Goal: Task Accomplishment & Management: Complete application form

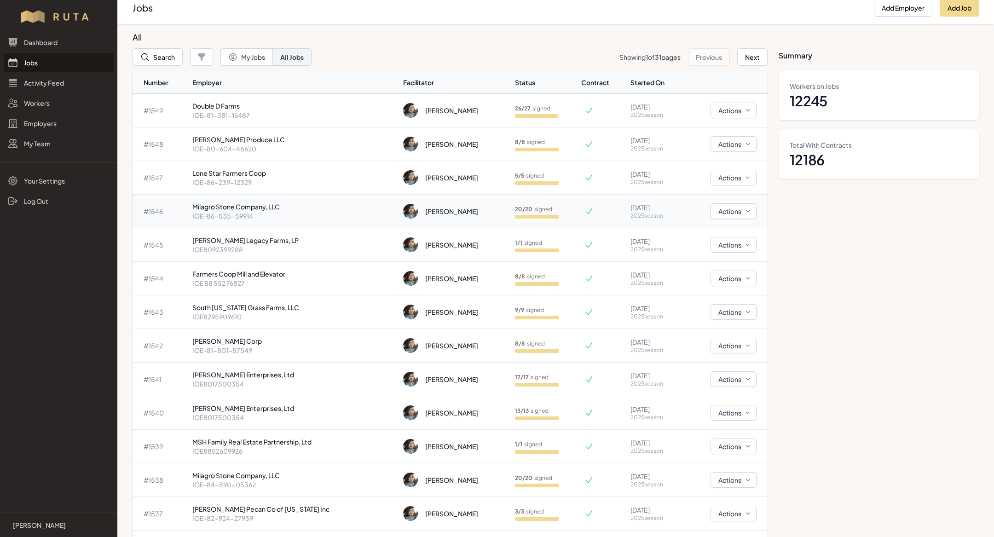
scroll to position [10, 0]
click at [166, 57] on button "Search" at bounding box center [157, 55] width 50 height 17
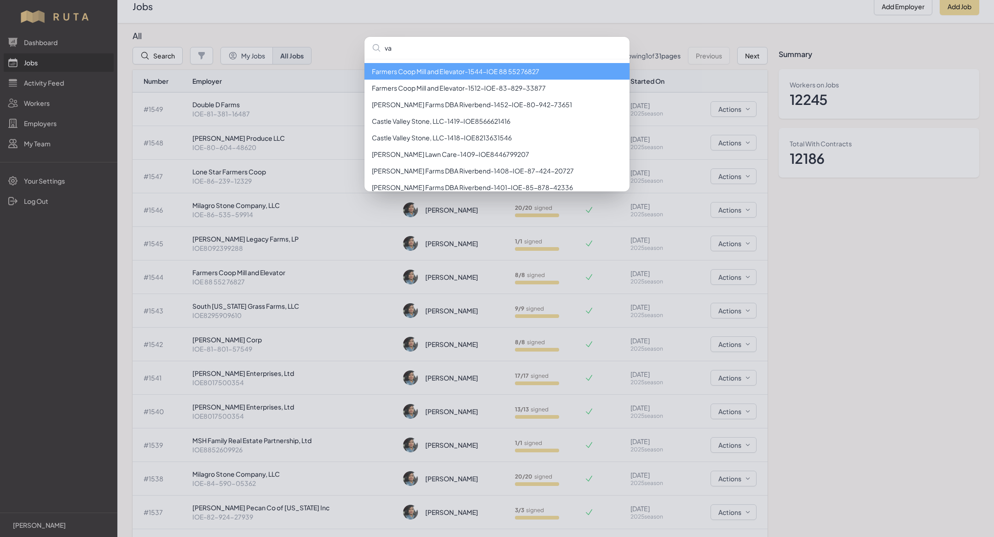
type input "v"
type input "vaque"
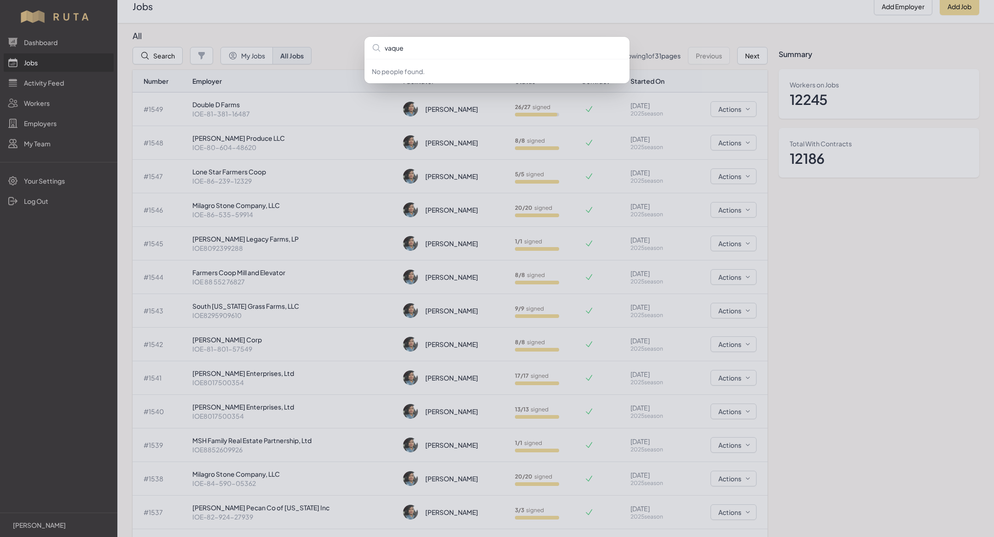
click at [57, 100] on div "vaque No people found." at bounding box center [497, 268] width 994 height 537
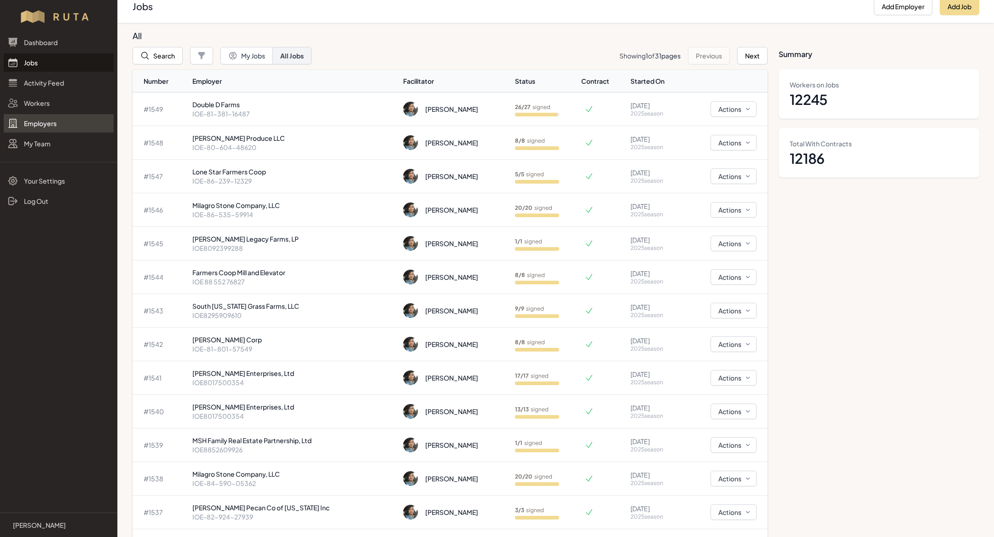
click at [46, 125] on link "Employers" at bounding box center [59, 123] width 110 height 18
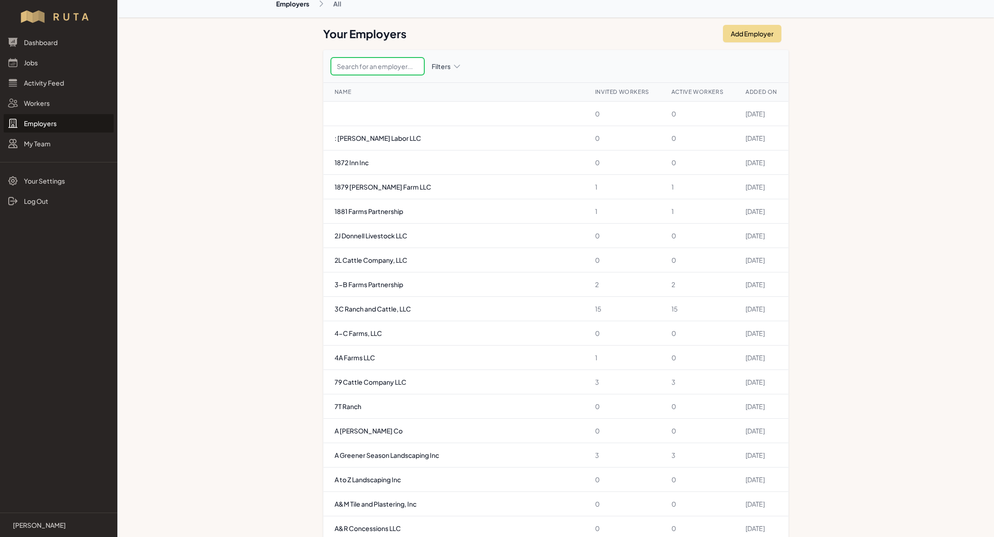
click at [389, 72] on input "text" at bounding box center [377, 66] width 93 height 17
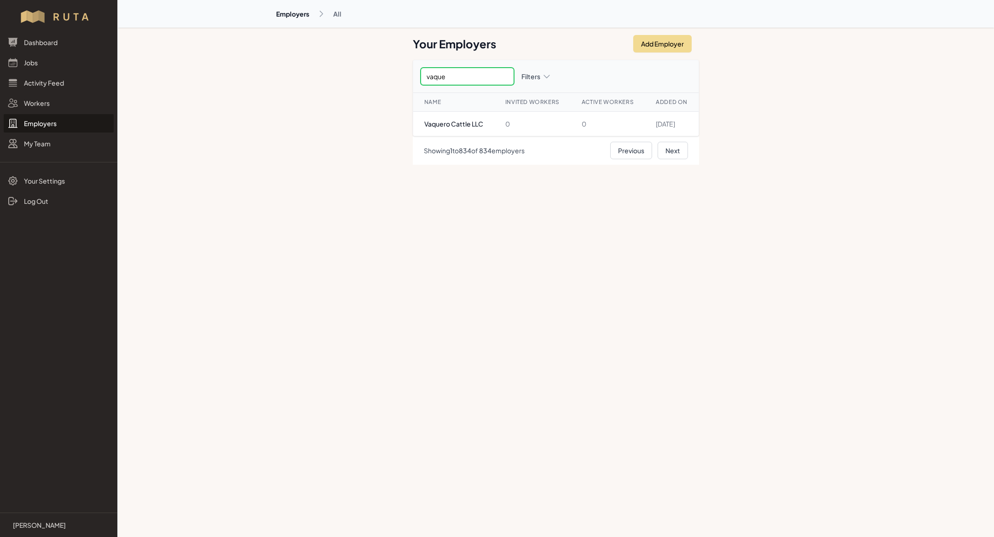
type input "vaquer"
click at [440, 119] on td "Vaquero Cattle LLC" at bounding box center [453, 124] width 81 height 24
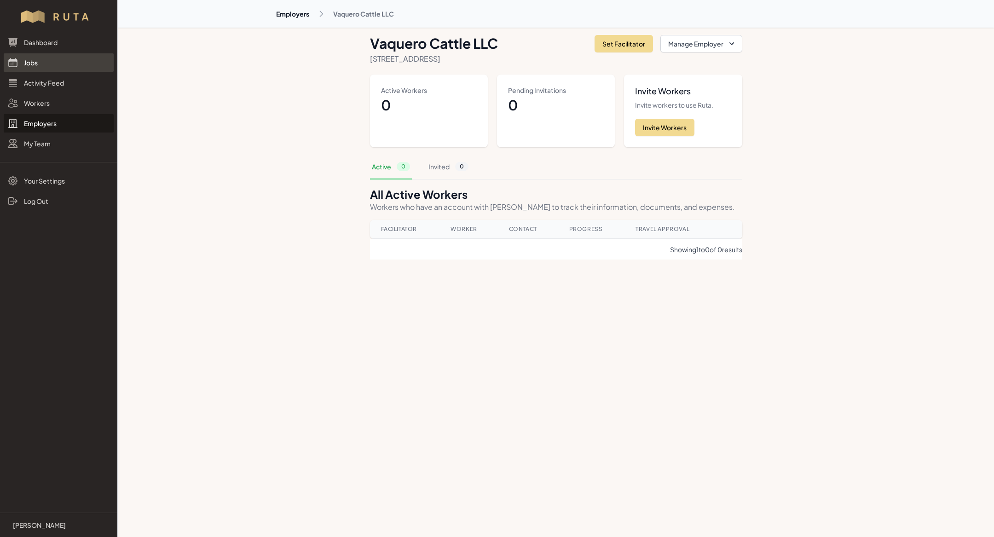
click at [28, 63] on link "Jobs" at bounding box center [59, 62] width 110 height 18
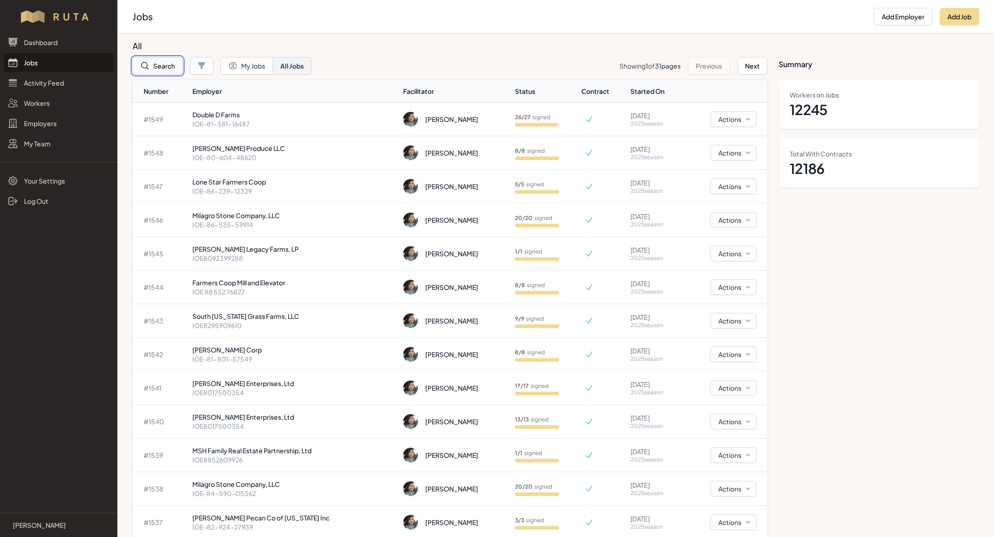
click at [162, 65] on button "Search" at bounding box center [157, 65] width 50 height 17
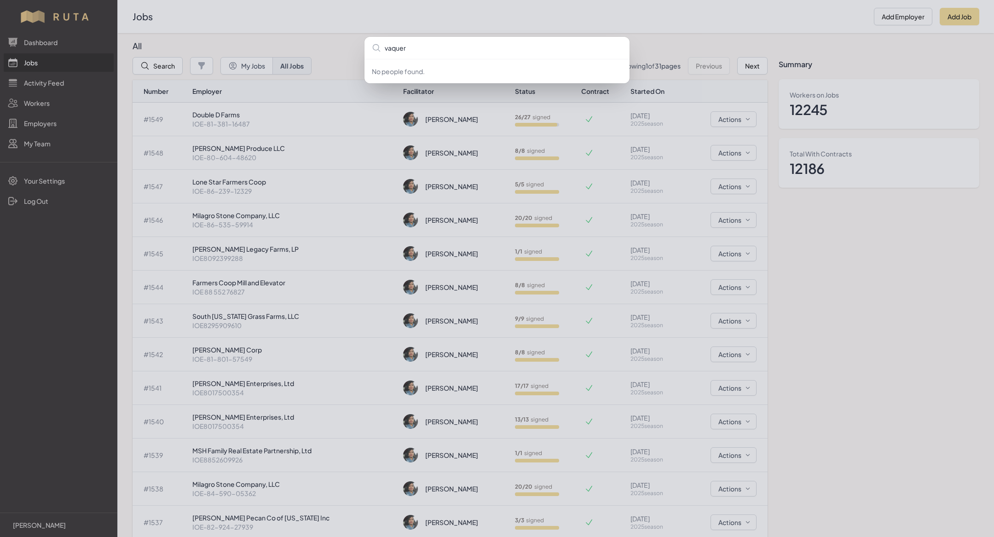
type input "vaquer"
click at [933, 55] on div "vaquer No people found." at bounding box center [497, 268] width 994 height 537
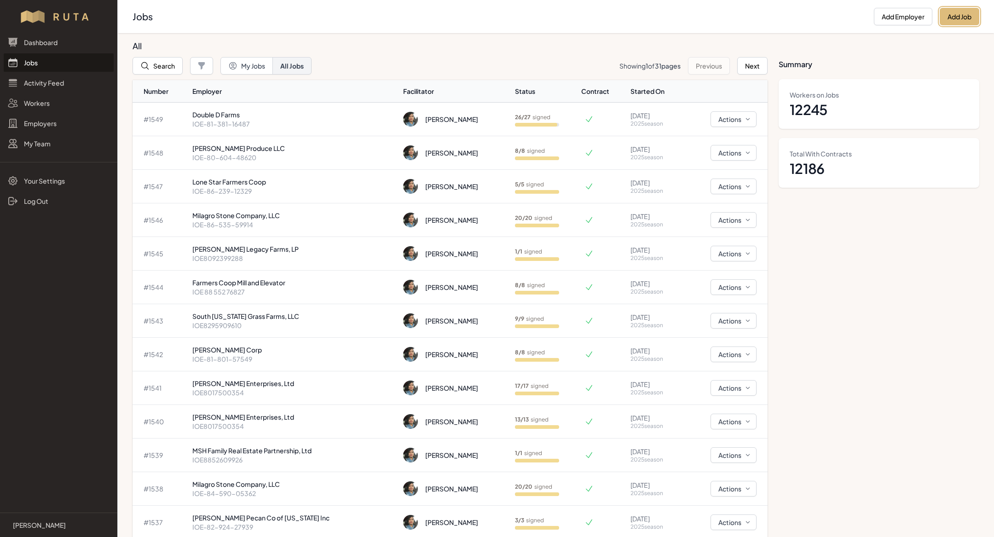
click at [963, 17] on button "Add Job" at bounding box center [959, 16] width 40 height 17
select select "2023"
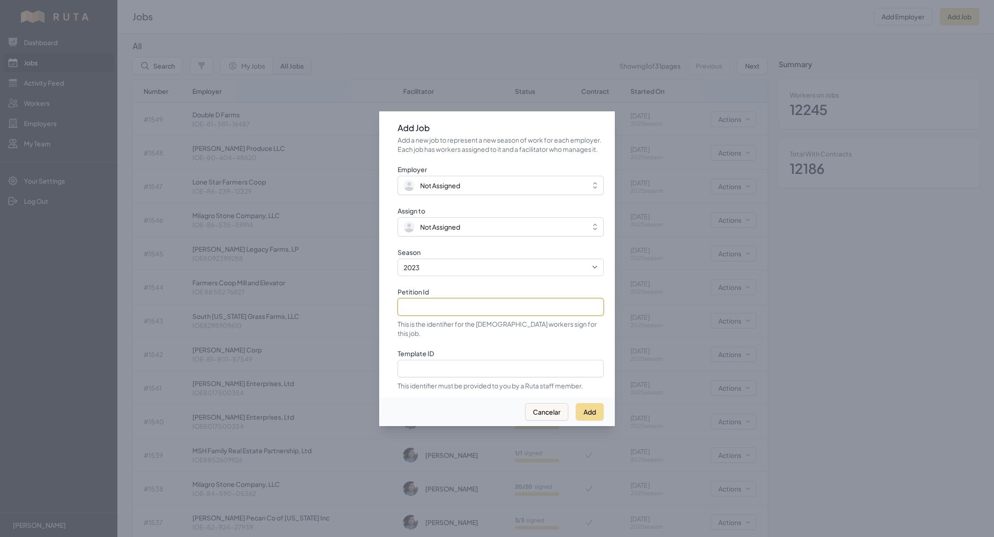
click at [432, 316] on input "Petition Id" at bounding box center [500, 306] width 206 height 17
paste input "IOE8425283435"
type input "IOE8425283435"
click at [439, 276] on select "2021 2022 2023 2024 2025" at bounding box center [500, 267] width 206 height 17
select select "2025"
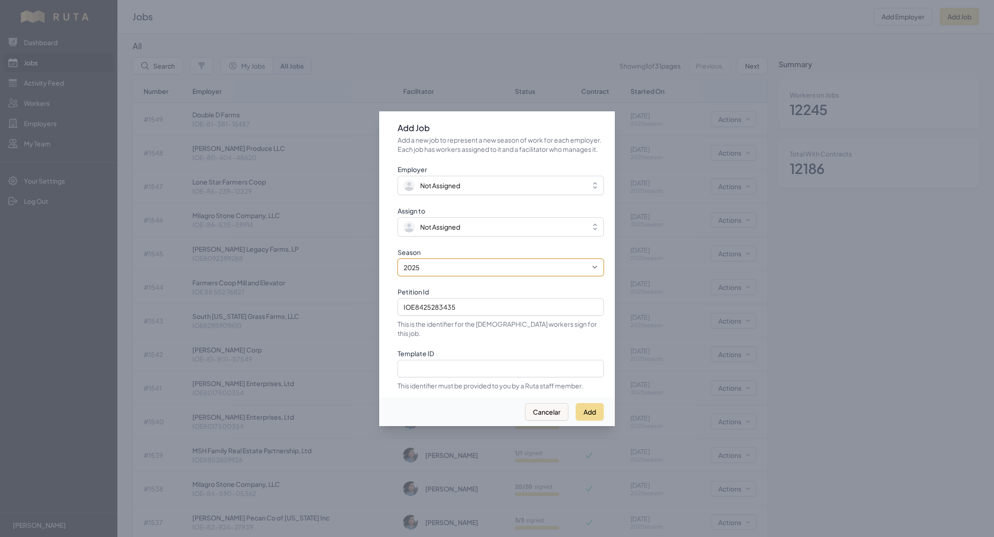
click at [397, 263] on select "2021 2022 2023 2024 2025" at bounding box center [500, 267] width 206 height 17
click at [436, 231] on span "Not Assigned" at bounding box center [440, 226] width 40 height 9
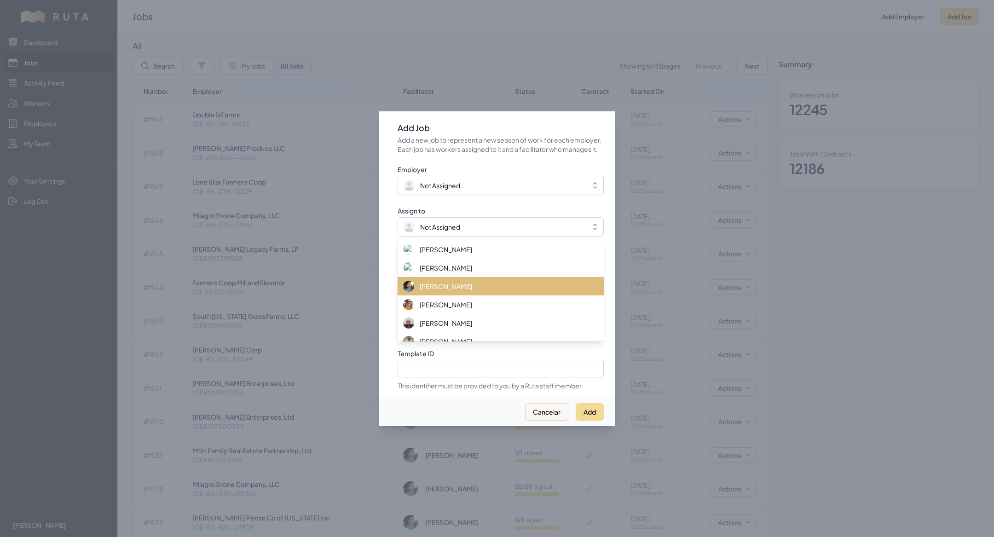
click at [450, 291] on span "[PERSON_NAME]" at bounding box center [446, 286] width 52 height 9
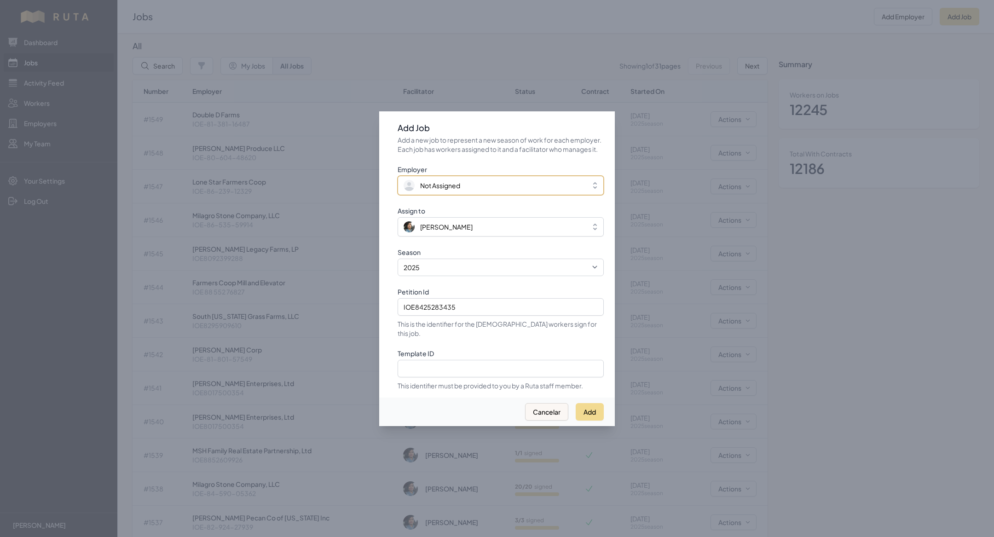
click at [434, 187] on span "Not Assigned" at bounding box center [440, 185] width 40 height 9
click at [594, 406] on button "Add" at bounding box center [590, 410] width 28 height 17
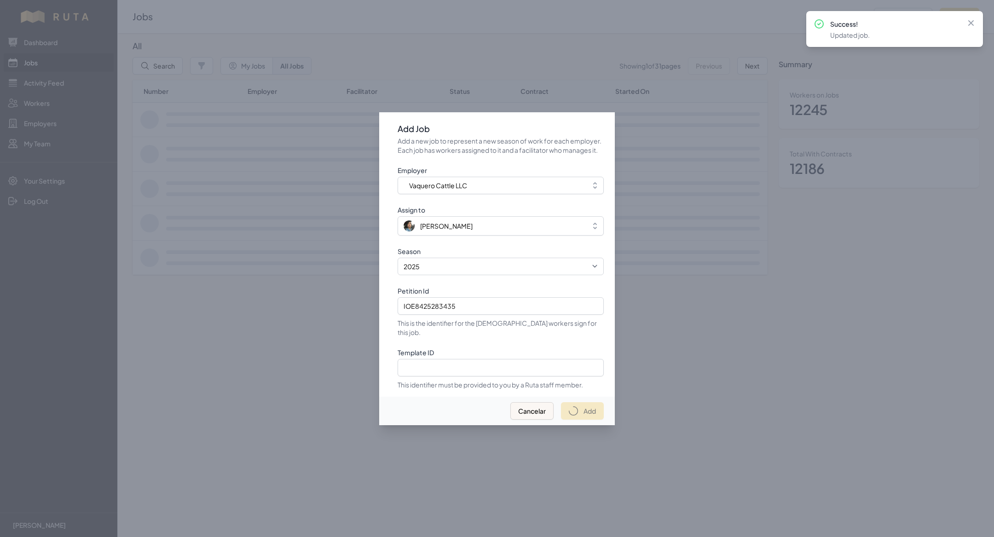
select select "2023"
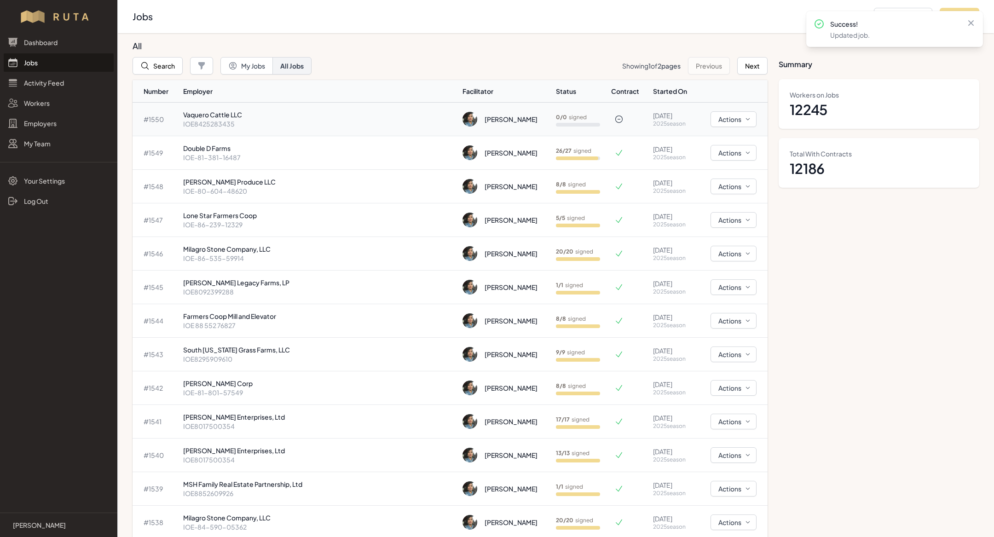
click at [283, 117] on p "Vaquero Cattle LLC" at bounding box center [319, 114] width 272 height 9
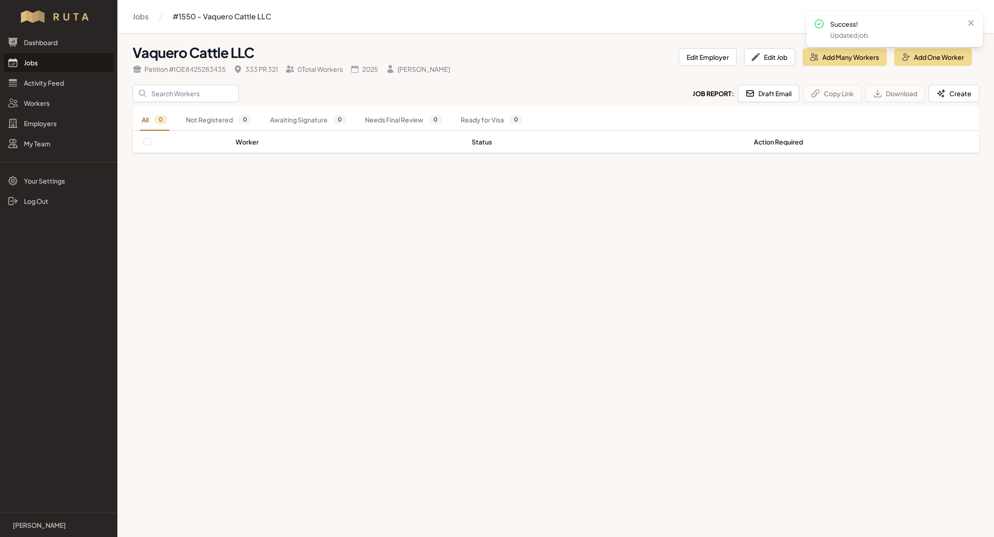
click at [49, 68] on link "Jobs" at bounding box center [59, 62] width 110 height 18
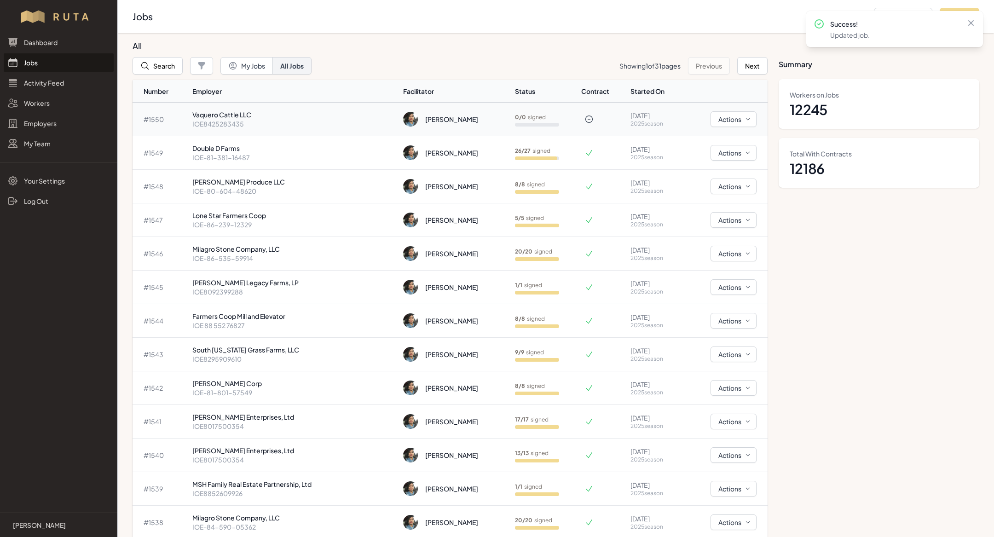
click at [300, 131] on td "Vaquero Cattle LLC IOE8425283435" at bounding box center [294, 120] width 211 height 34
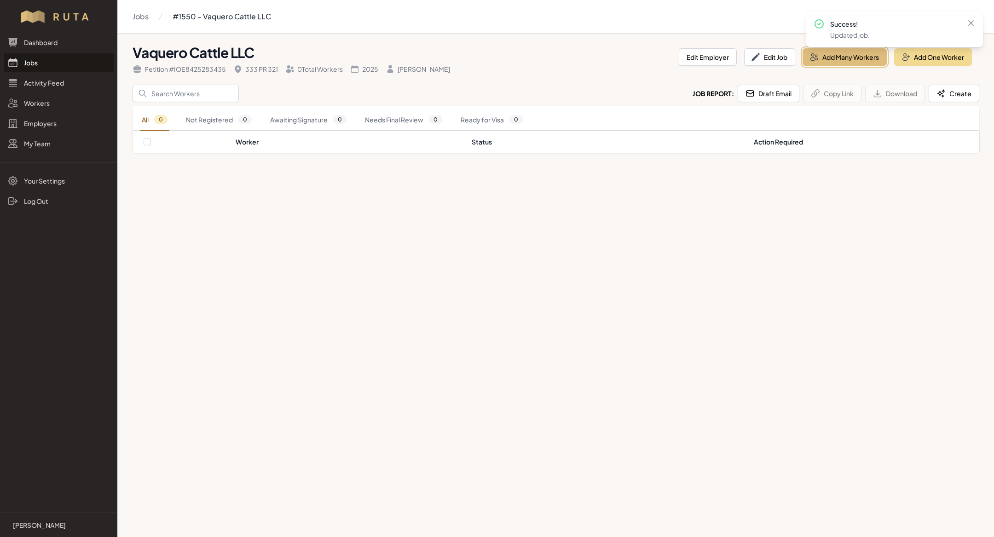
click at [842, 58] on button "Add Many Workers" at bounding box center [844, 56] width 84 height 17
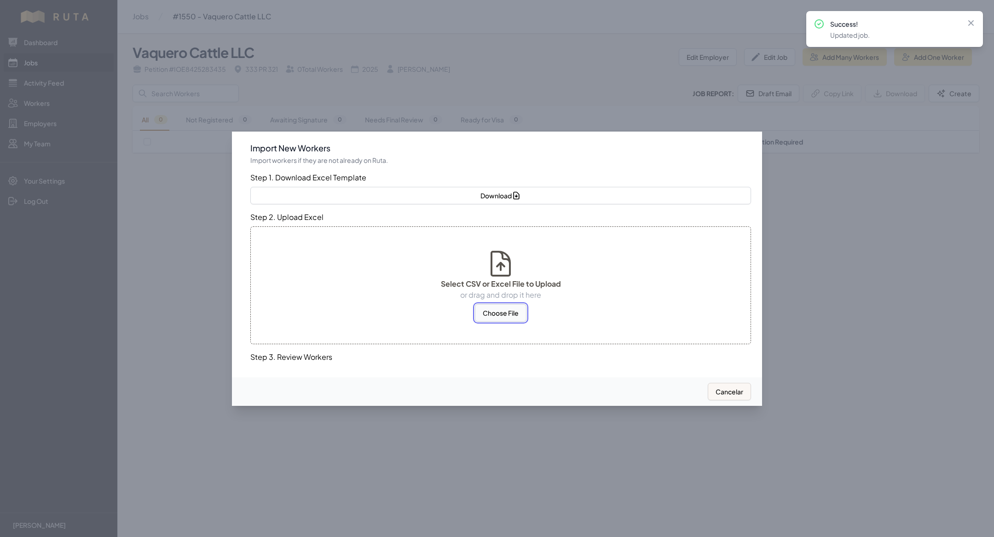
click at [492, 317] on button "Choose File" at bounding box center [501, 312] width 52 height 17
select select "MX"
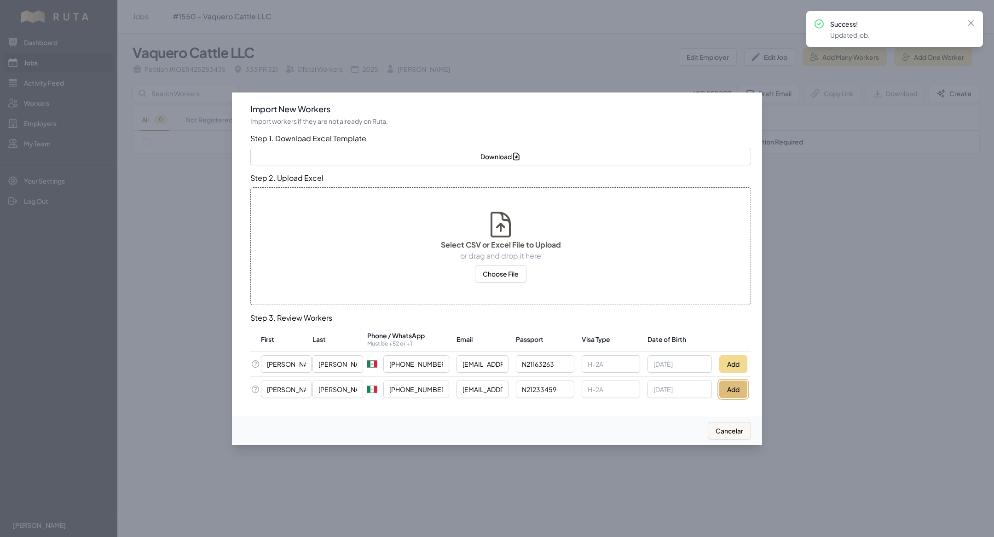
click at [733, 388] on button "Add" at bounding box center [733, 388] width 28 height 17
click at [726, 369] on button "Add" at bounding box center [733, 363] width 28 height 17
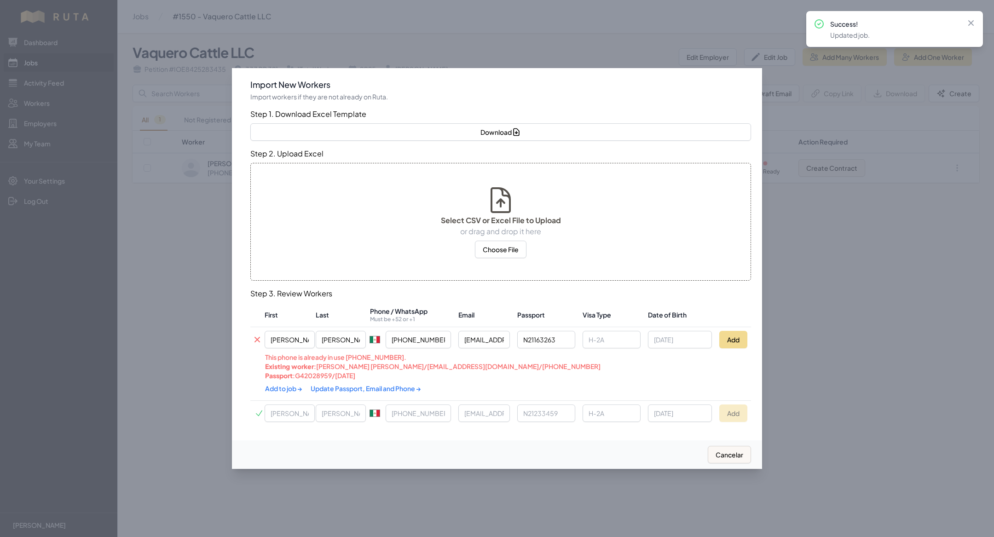
click at [369, 386] on link "Update Passport, Email and Phone →" at bounding box center [366, 388] width 110 height 8
click at [275, 386] on link "Add to job →" at bounding box center [284, 388] width 38 height 8
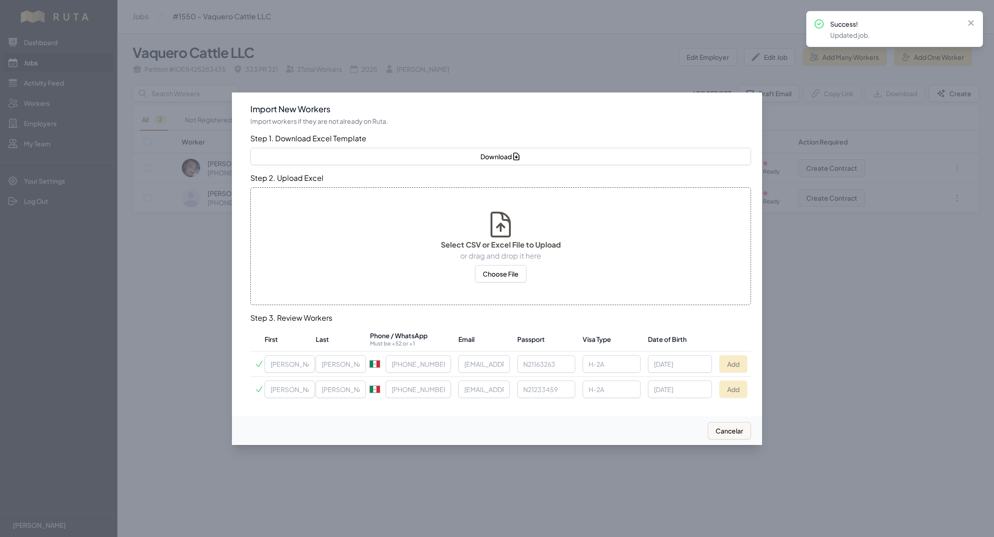
click at [225, 366] on div at bounding box center [497, 268] width 994 height 537
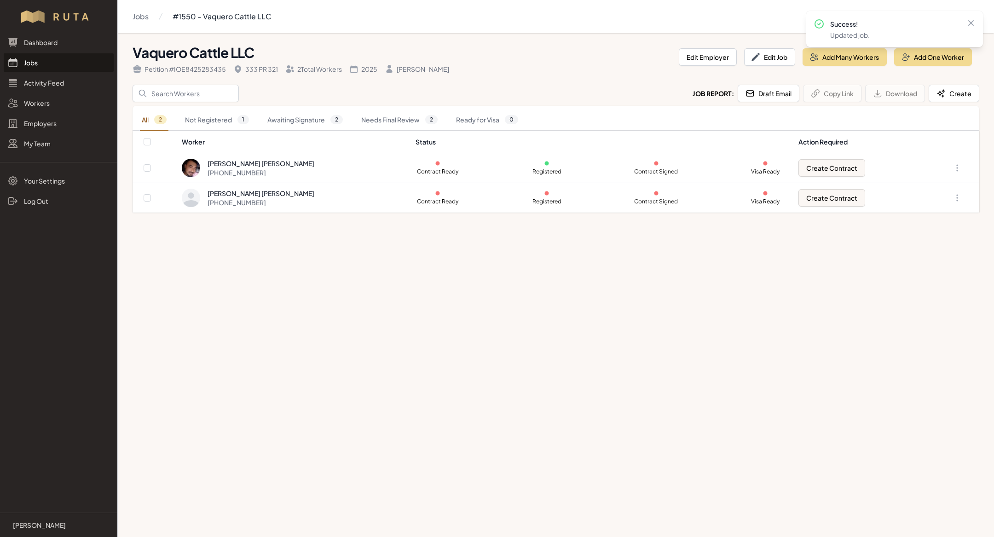
click at [63, 60] on link "Jobs" at bounding box center [59, 62] width 110 height 18
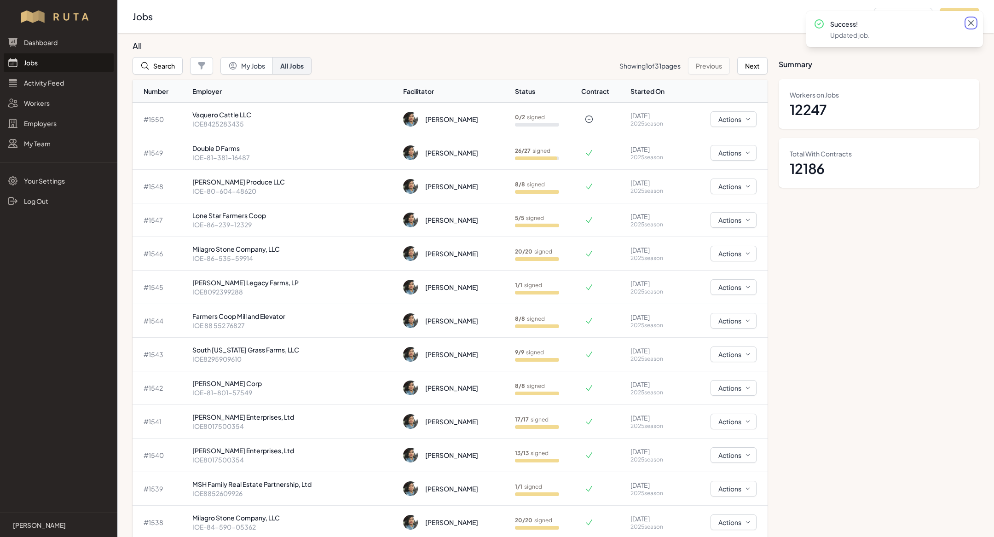
click at [969, 22] on icon at bounding box center [971, 23] width 6 height 6
click at [40, 61] on link "Jobs" at bounding box center [59, 62] width 110 height 18
